Goal: Information Seeking & Learning: Learn about a topic

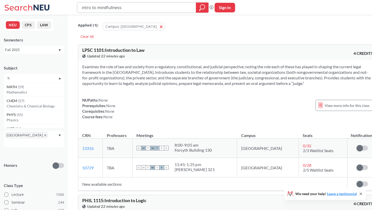
click at [124, 9] on input "intro to mindfullness" at bounding box center [136, 7] width 111 height 9
type input "environment and society"
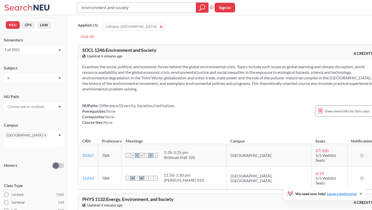
click at [103, 5] on input "environment and society" at bounding box center [136, 7] width 111 height 9
paste input "science and pseudoscience"
type input "science and pseudoscience"
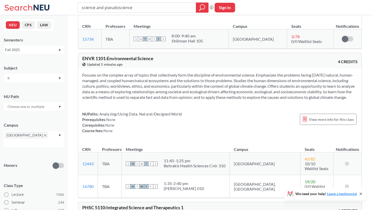
scroll to position [787, 0]
